Goal: Information Seeking & Learning: Check status

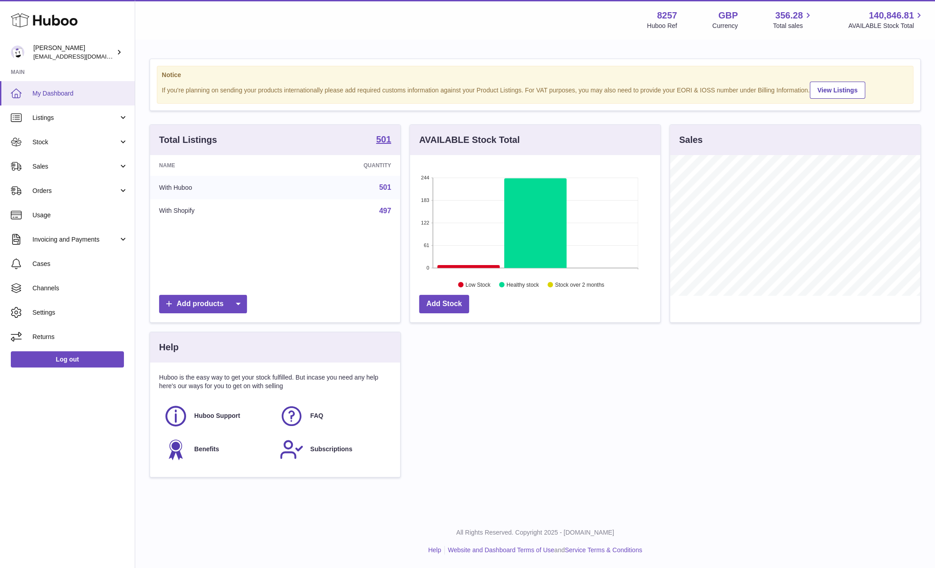
scroll to position [141, 250]
click at [63, 135] on link "Stock" at bounding box center [67, 142] width 135 height 24
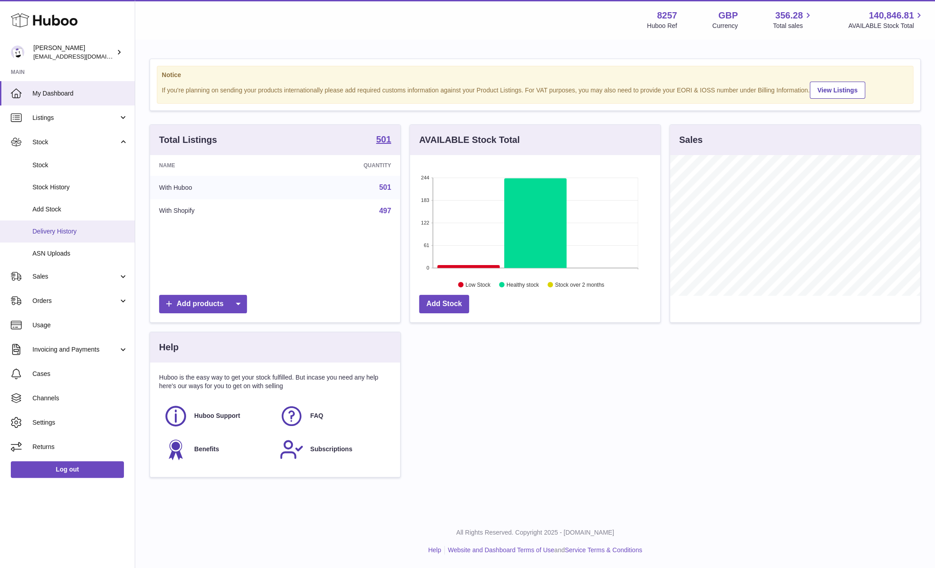
click at [69, 236] on link "Delivery History" at bounding box center [67, 231] width 135 height 22
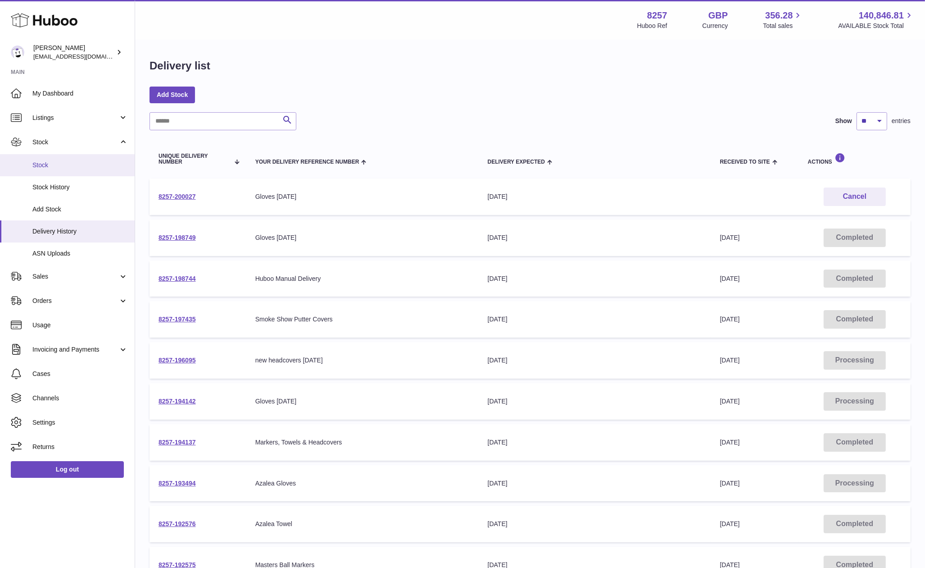
click at [78, 172] on link "Stock" at bounding box center [67, 165] width 135 height 22
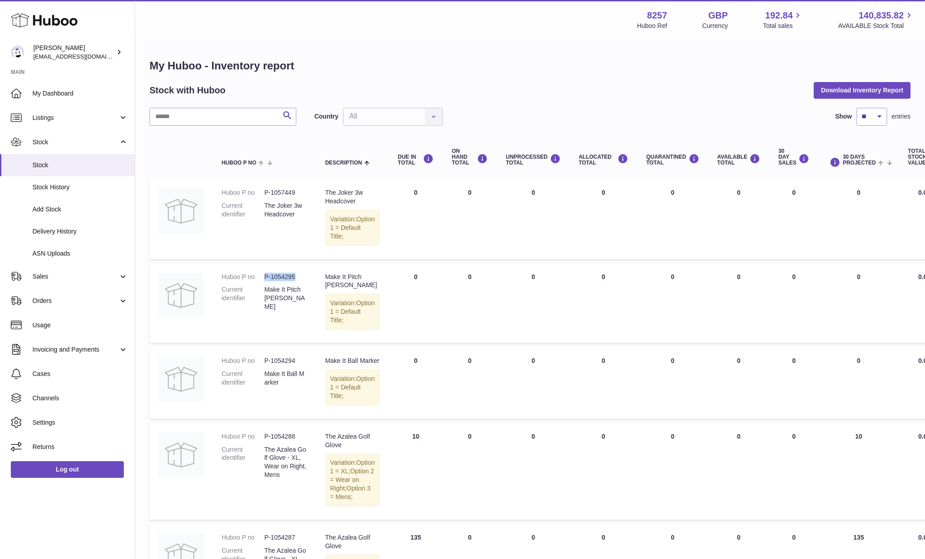
drag, startPoint x: 301, startPoint y: 273, endPoint x: 265, endPoint y: 271, distance: 36.6
click at [265, 271] on td "Huboo P no P-1054295 Current identifier Make It Pitch Mark Repairer" at bounding box center [265, 303] width 104 height 79
copy dd "P-1054295"
click at [228, 264] on td "Huboo P no P-1054295 Current identifier Make It Pitch Mark Repairer" at bounding box center [265, 303] width 104 height 79
drag, startPoint x: 306, startPoint y: 360, endPoint x: 264, endPoint y: 360, distance: 42.8
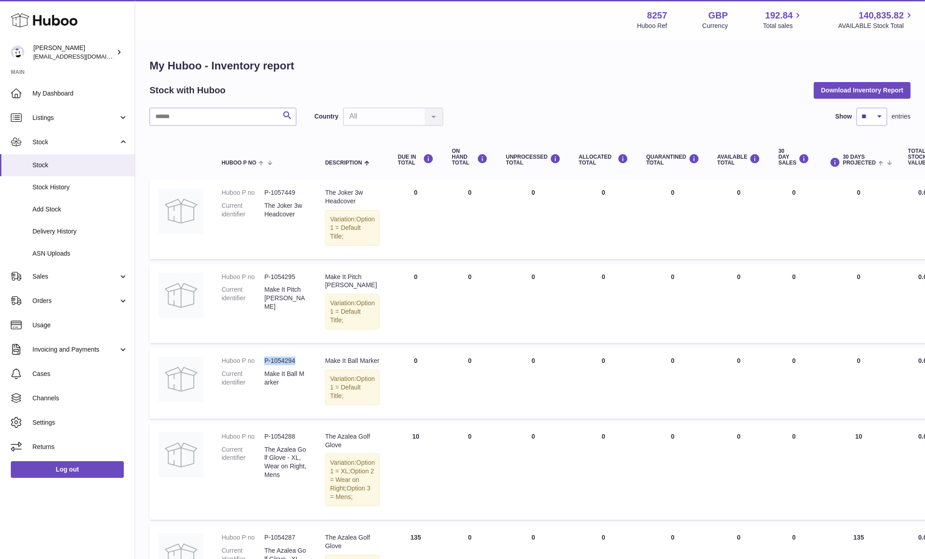
click at [264, 360] on td "Huboo P no P-1054294 Current identifier Make It Ball Marker" at bounding box center [265, 382] width 104 height 71
copy dl "P-1054294"
click at [81, 284] on link "Sales" at bounding box center [67, 276] width 135 height 24
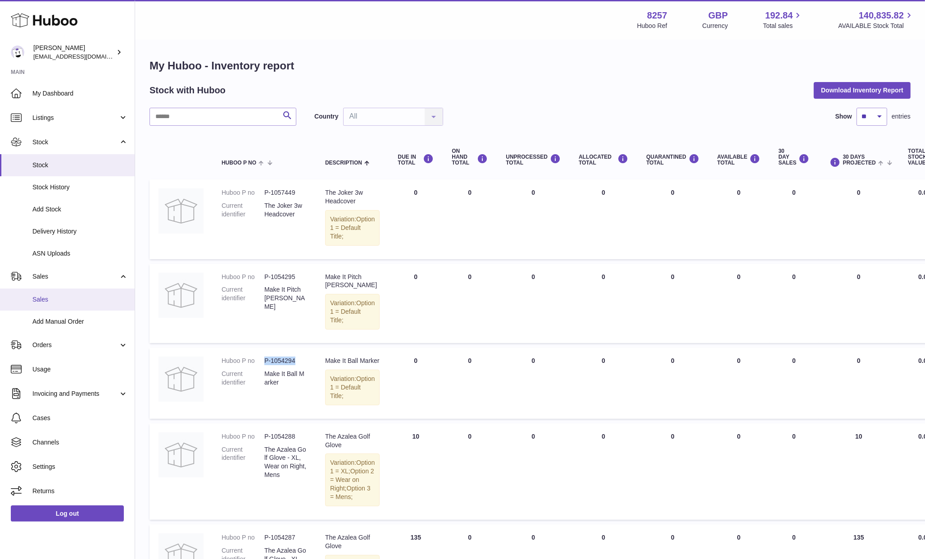
click at [76, 300] on span "Sales" at bounding box center [79, 299] width 95 height 9
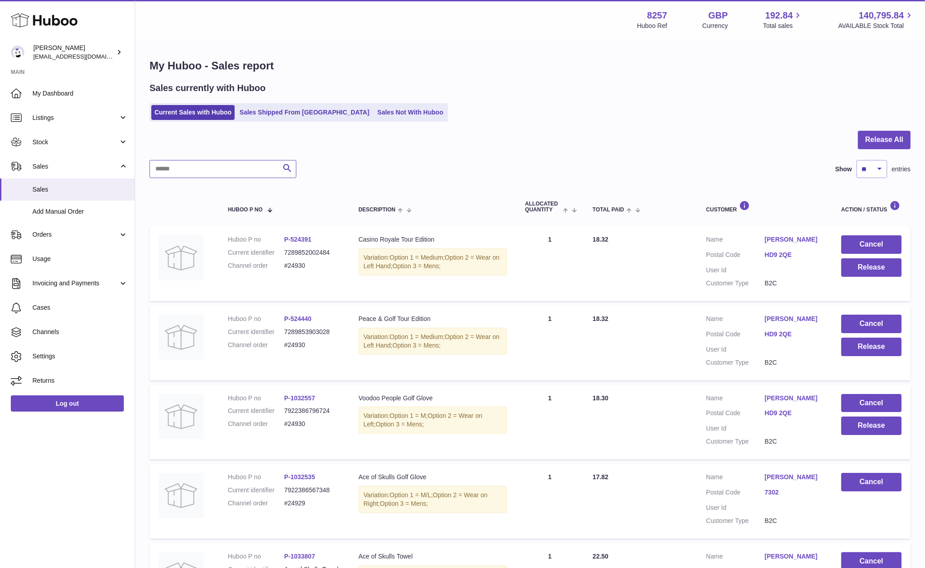
click at [179, 171] on input "text" at bounding box center [223, 169] width 147 height 18
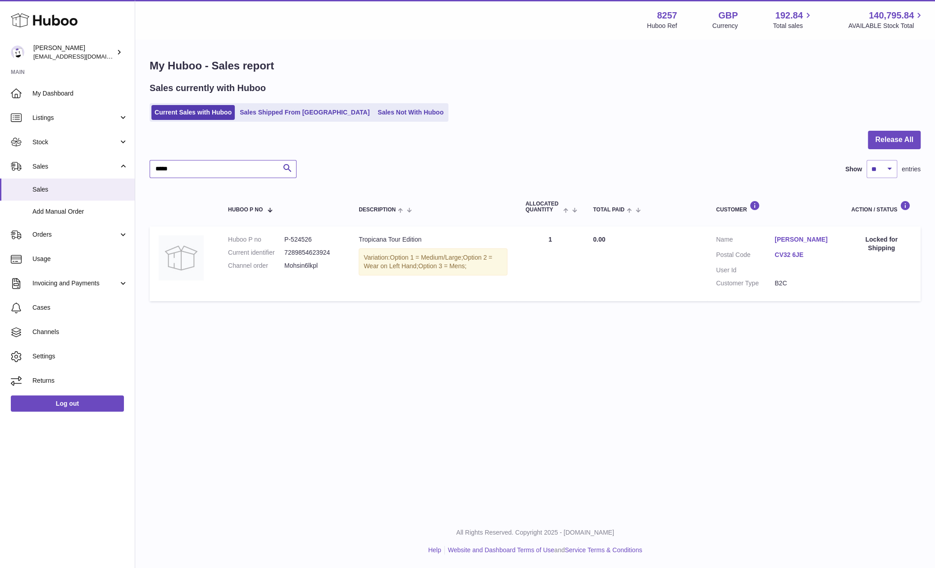
type input "*****"
